Goal: Task Accomplishment & Management: Manage account settings

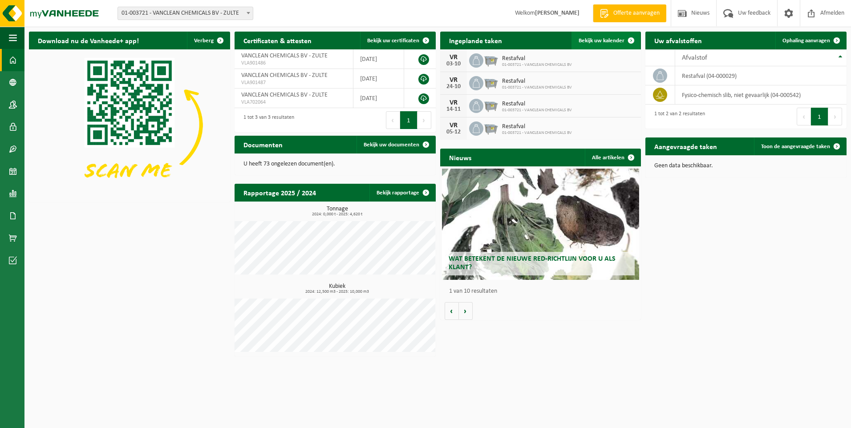
click at [616, 40] on span "Bekijk uw kalender" at bounding box center [601, 41] width 46 height 6
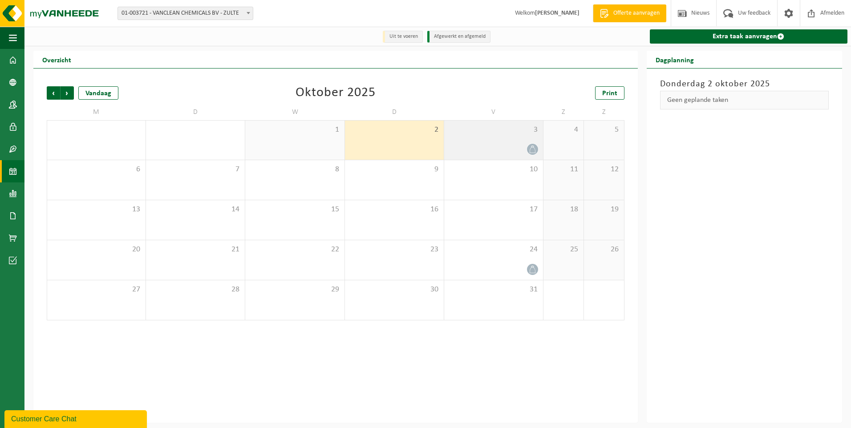
click at [530, 146] on icon at bounding box center [533, 149] width 8 height 8
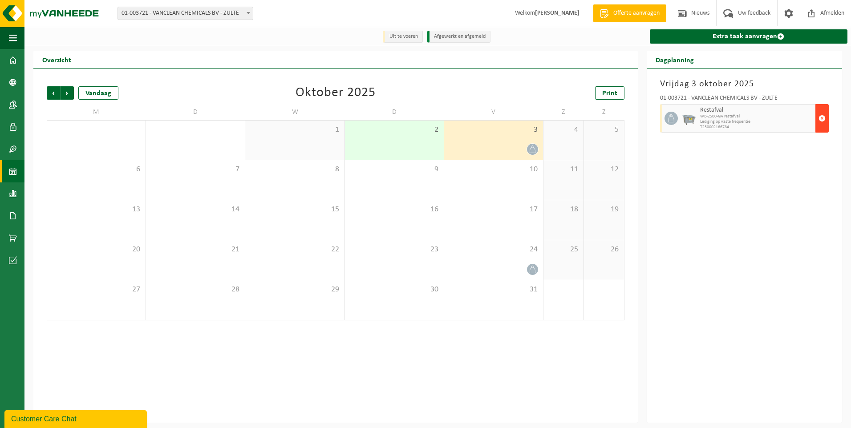
click at [823, 118] on span "button" at bounding box center [821, 118] width 7 height 18
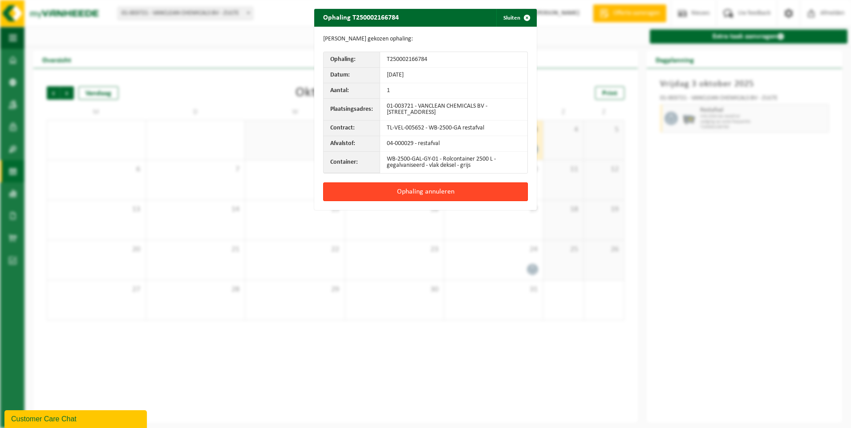
click at [410, 193] on button "Ophaling annuleren" at bounding box center [425, 191] width 205 height 19
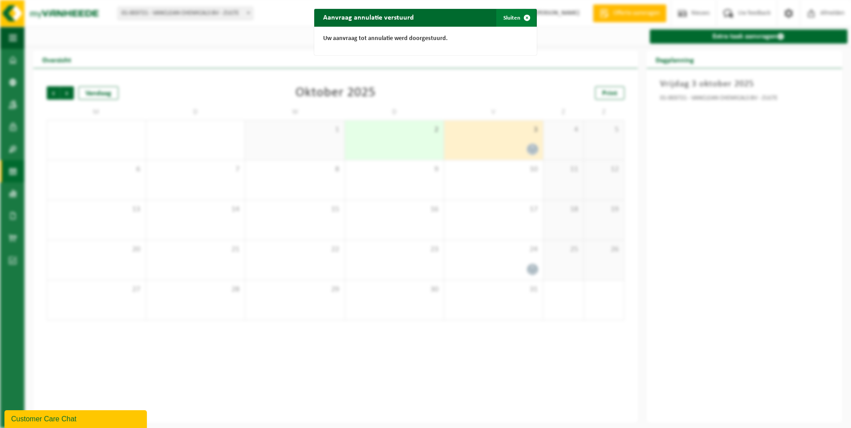
click at [521, 15] on span "button" at bounding box center [527, 18] width 18 height 18
